Goal: Task Accomplishment & Management: Manage account settings

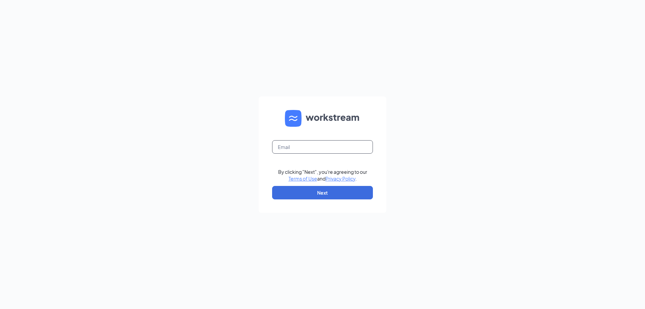
click at [308, 144] on input "text" at bounding box center [322, 146] width 101 height 13
type input "ld@waynesboroace.com"
click at [329, 191] on button "Next" at bounding box center [322, 192] width 101 height 13
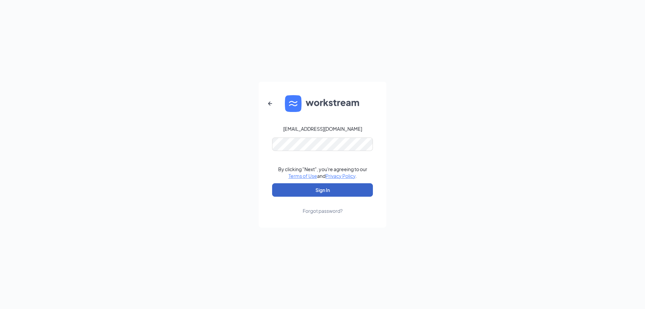
click at [295, 189] on button "Sign In" at bounding box center [322, 189] width 101 height 13
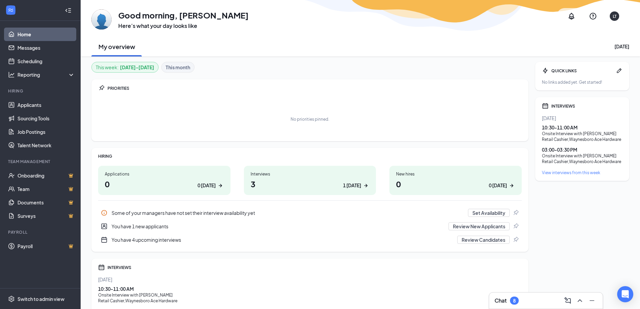
click at [300, 176] on div "Interviews" at bounding box center [309, 174] width 119 height 6
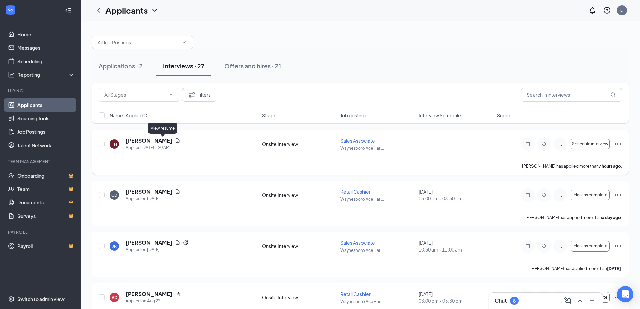
click at [176, 140] on icon "Document" at bounding box center [178, 140] width 4 height 4
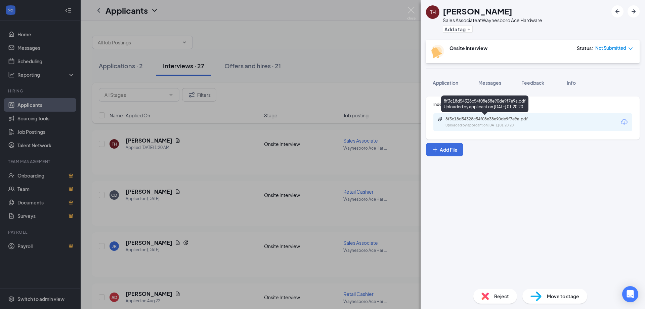
click at [479, 121] on div "8f3c18d54328c54f08e38e90de9f7e9a.pdf" at bounding box center [492, 118] width 94 height 5
click at [410, 10] on img at bounding box center [411, 13] width 8 height 13
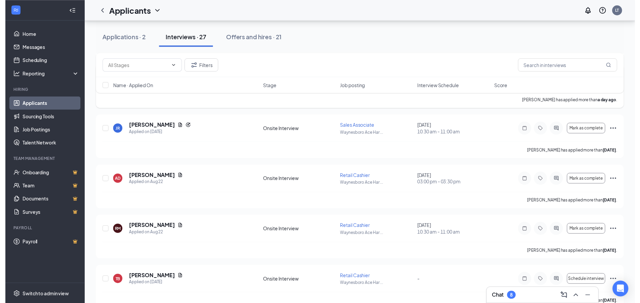
scroll to position [134, 0]
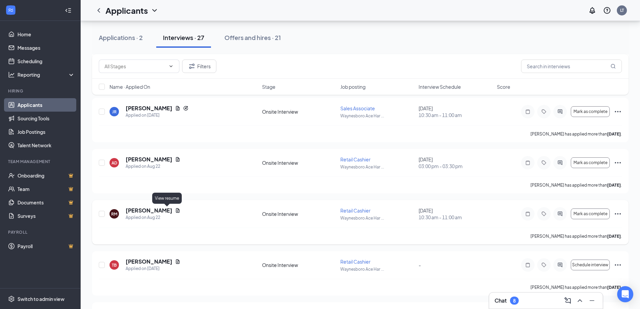
click at [175, 209] on icon "Document" at bounding box center [177, 209] width 5 height 5
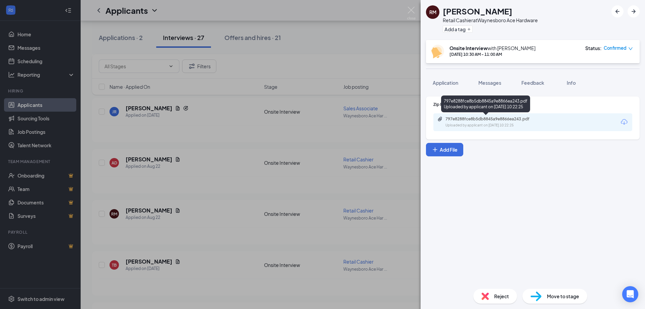
click at [494, 118] on div "797e8288fce8b5db8845a9e8866ea243.pdf" at bounding box center [492, 118] width 94 height 5
click at [410, 9] on img at bounding box center [411, 13] width 8 height 13
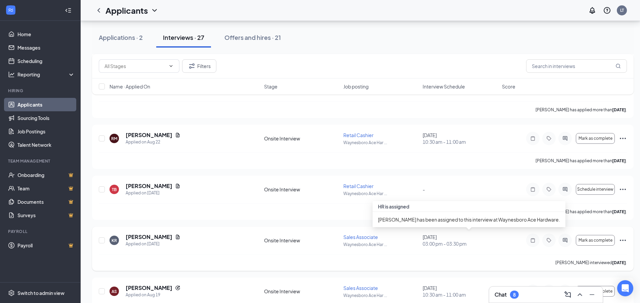
scroll to position [168, 0]
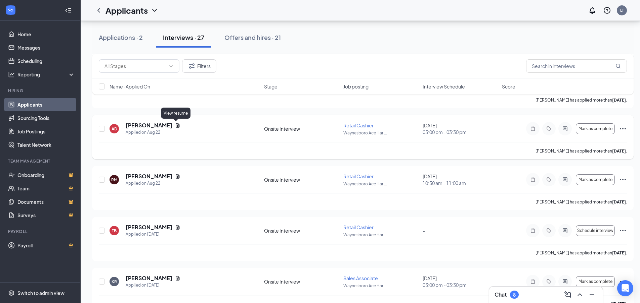
click at [175, 125] on icon "Document" at bounding box center [177, 125] width 5 height 5
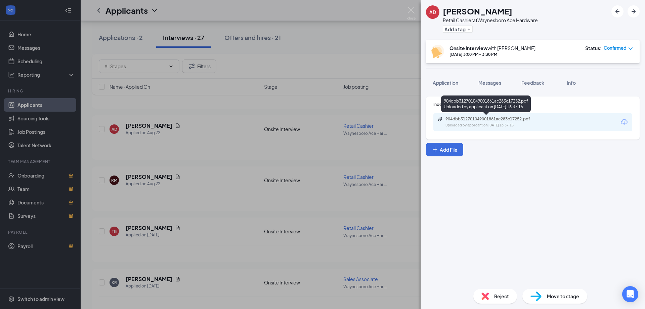
click at [496, 117] on div "904dbb312701049001861ac283c17252.pdf" at bounding box center [492, 118] width 94 height 5
click at [413, 7] on img at bounding box center [411, 13] width 8 height 13
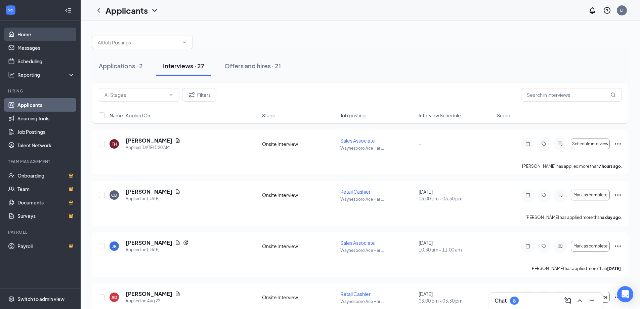
click at [23, 33] on link "Home" at bounding box center [45, 34] width 57 height 13
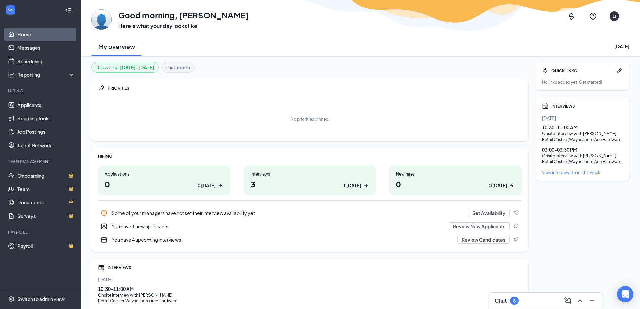
click at [354, 186] on div "1 today" at bounding box center [352, 185] width 18 height 7
